Goal: Ask a question

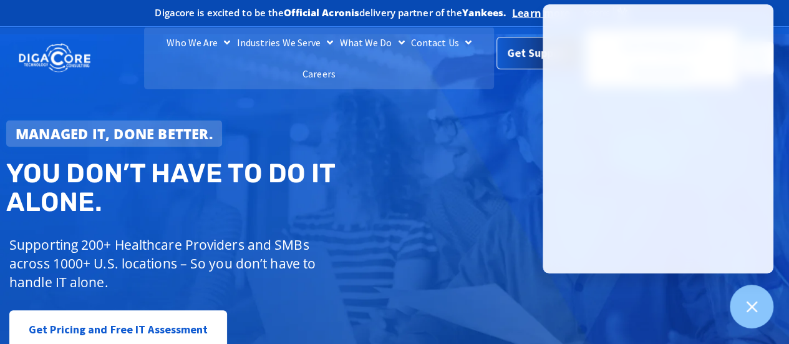
click at [510, 66] on div "Get Support" at bounding box center [537, 58] width 83 height 32
click at [528, 57] on span "Get Support" at bounding box center [538, 53] width 62 height 25
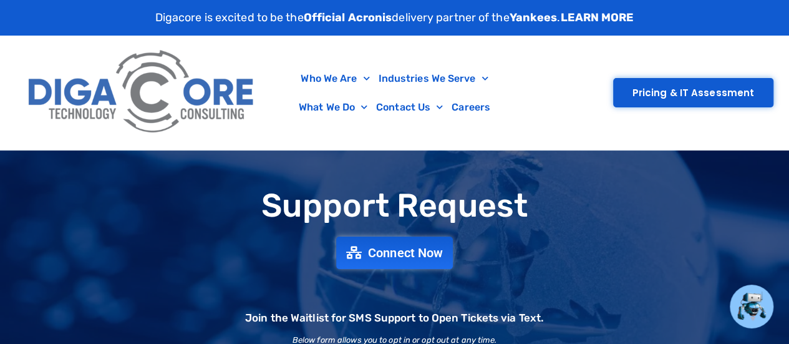
scroll to position [16, 0]
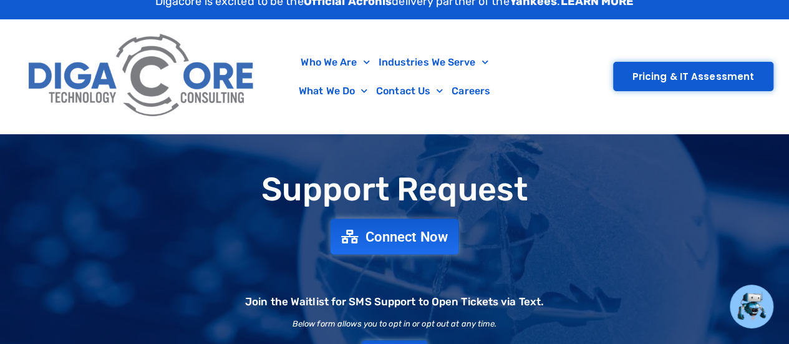
click at [342, 239] on icon at bounding box center [349, 237] width 17 height 14
